Goal: Check status: Check status

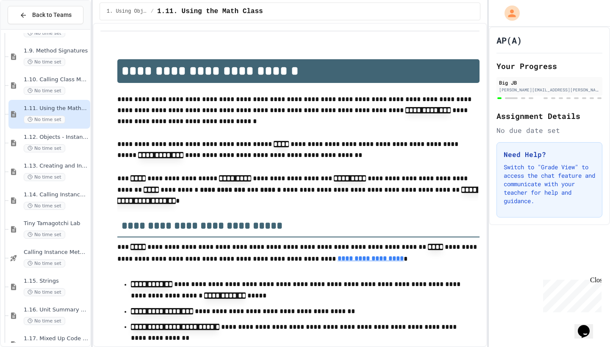
scroll to position [1369, 0]
